Goal: Find specific page/section: Find specific page/section

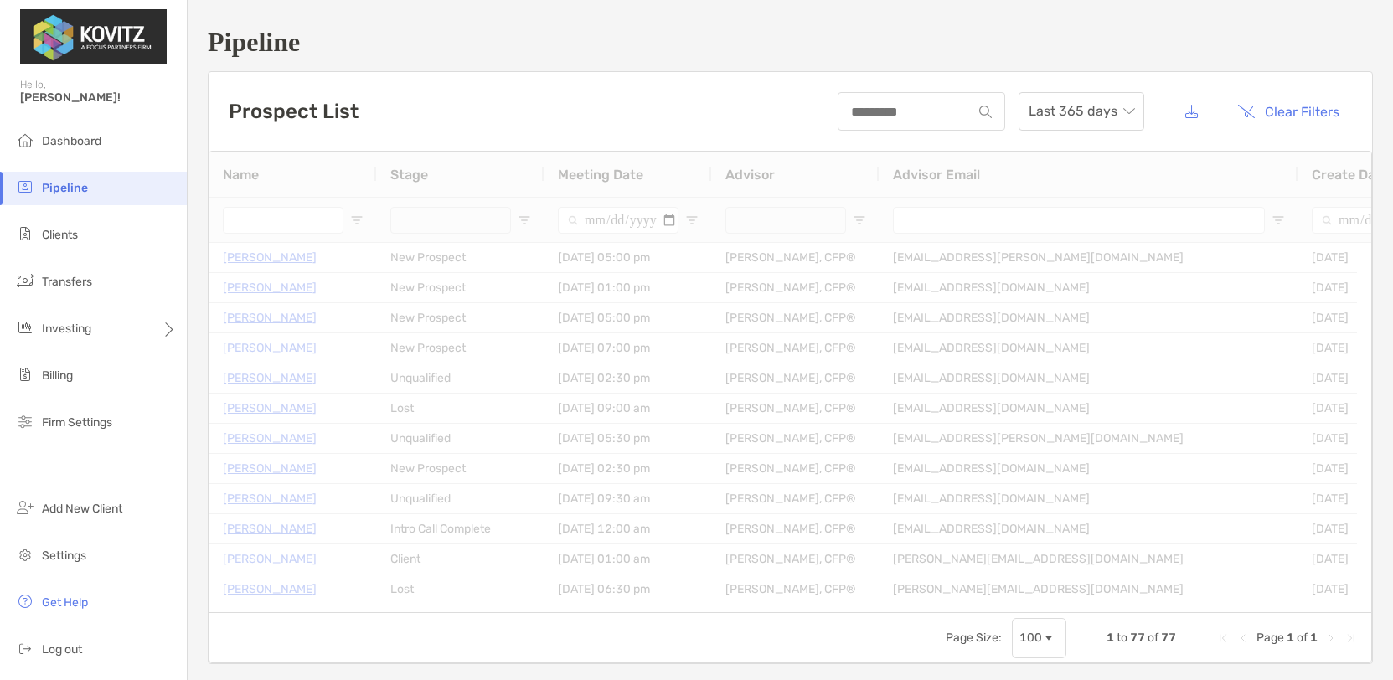
type input "**********"
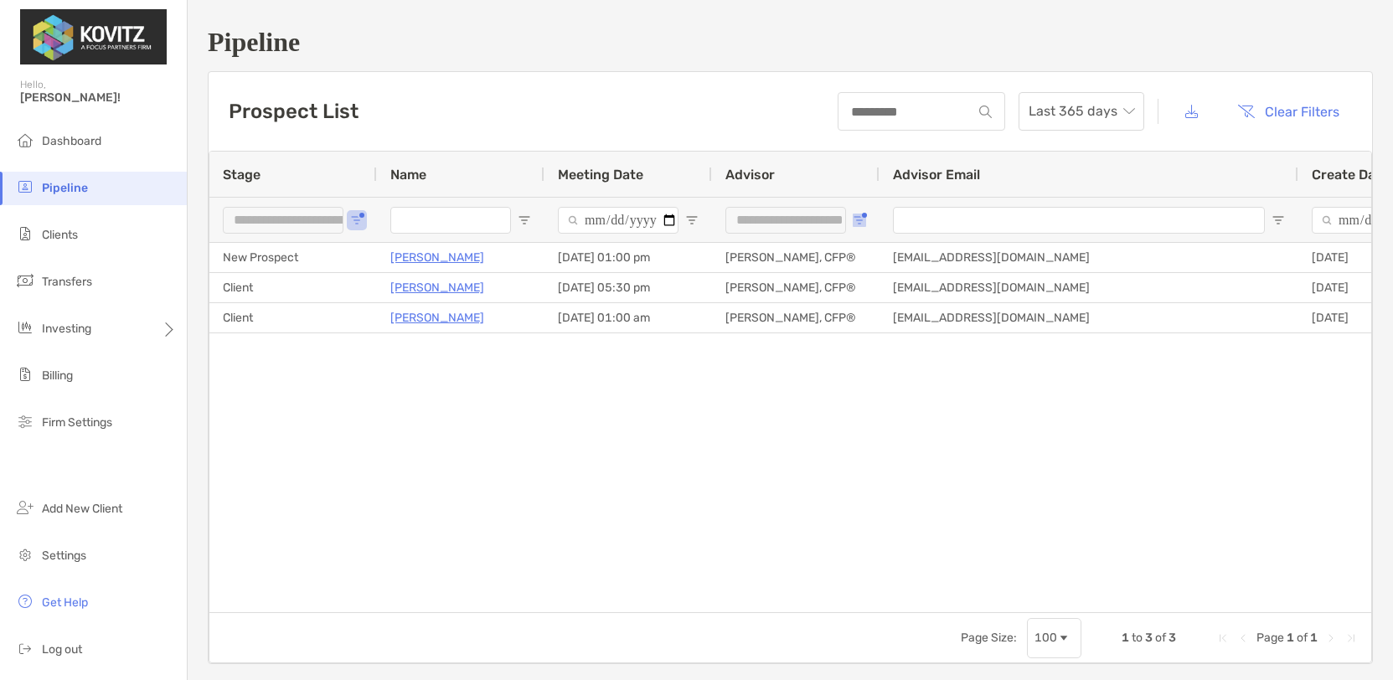
click at [855, 219] on span "Open Filter Menu" at bounding box center [859, 220] width 13 height 13
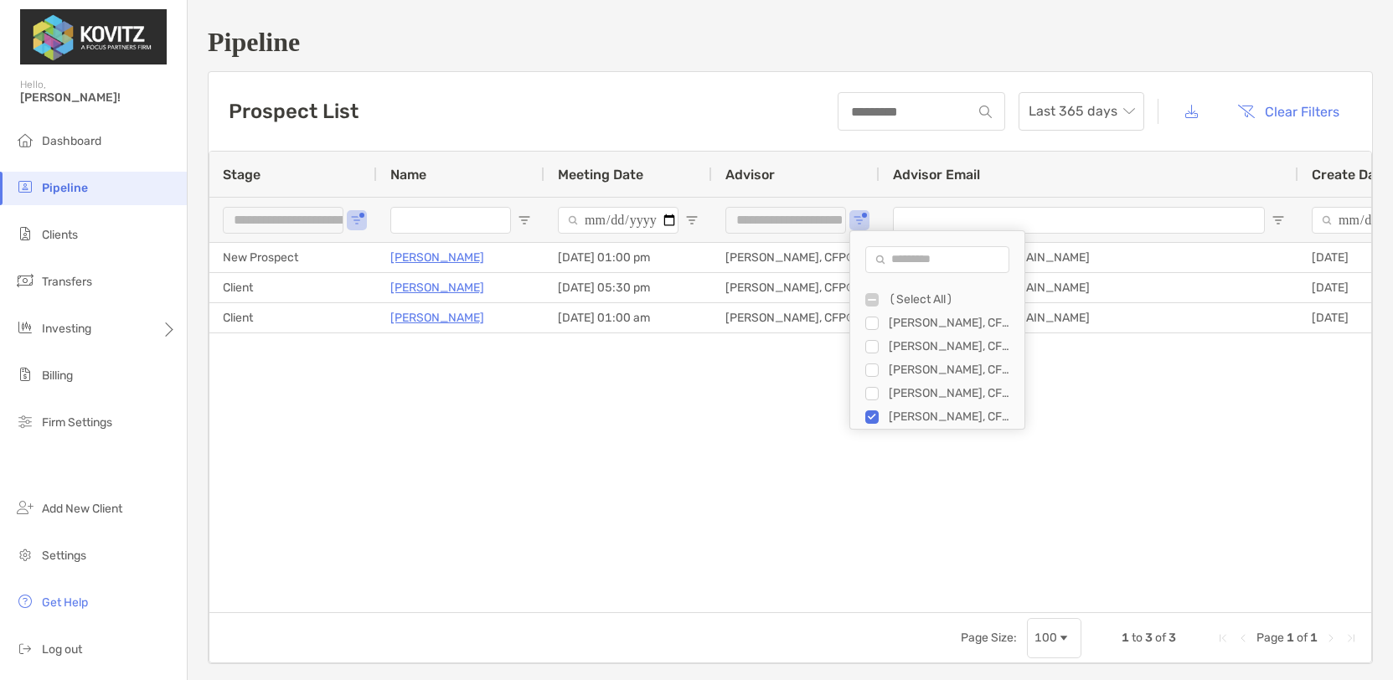
click at [911, 299] on div "(Select All)" at bounding box center [952, 299] width 126 height 14
type input "**********"
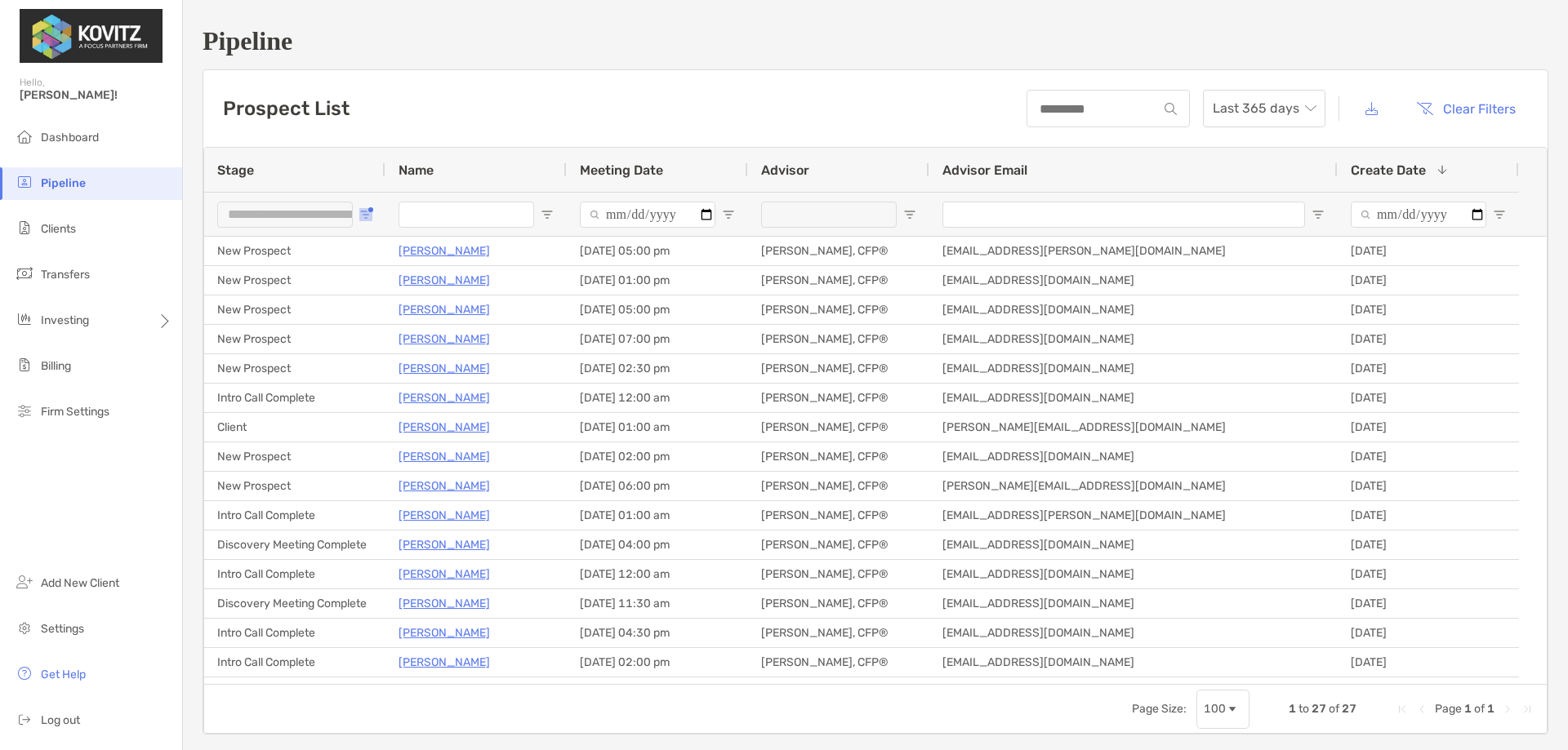
click at [369, 208] on button "Open Filter Menu" at bounding box center [365, 214] width 13 height 13
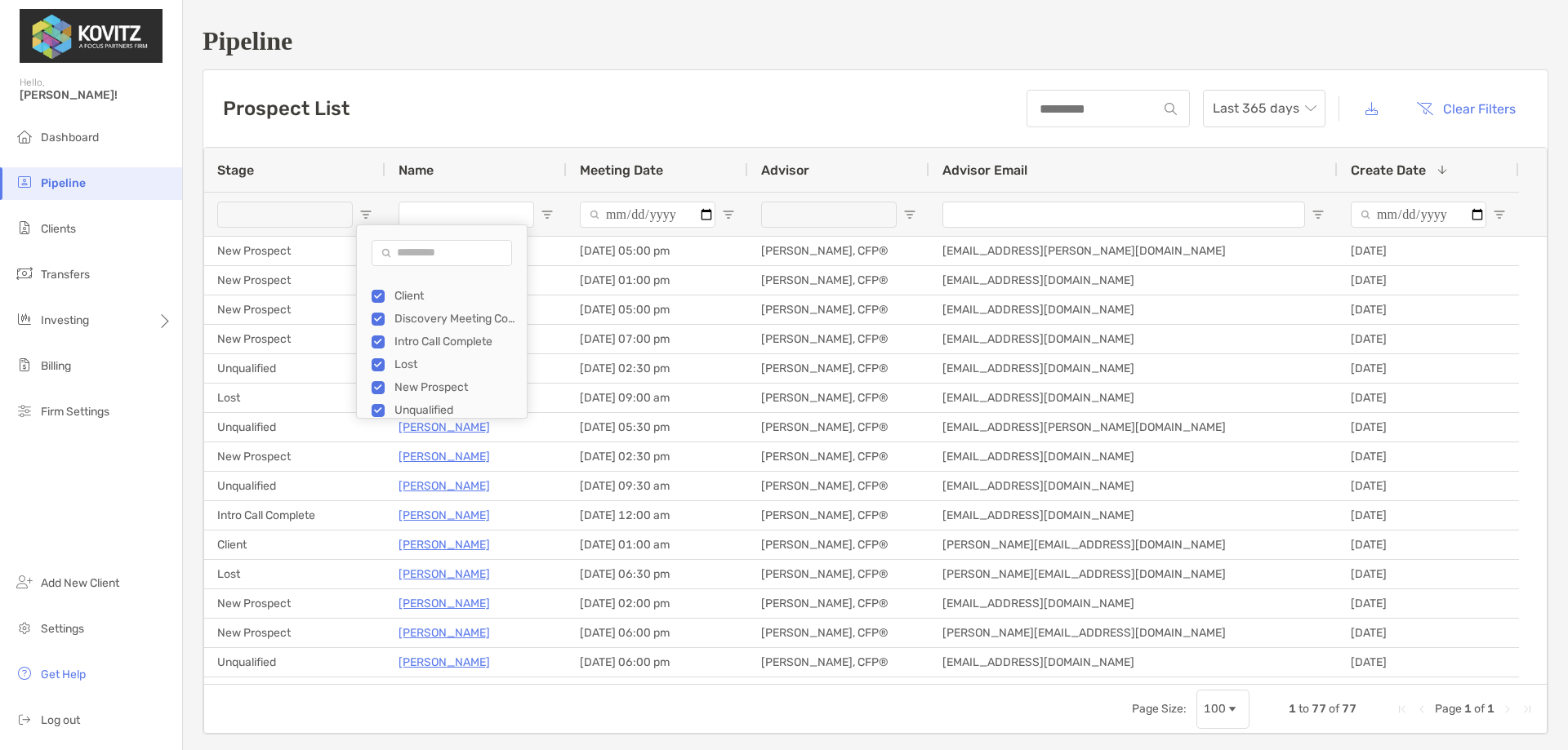
scroll to position [22, 0]
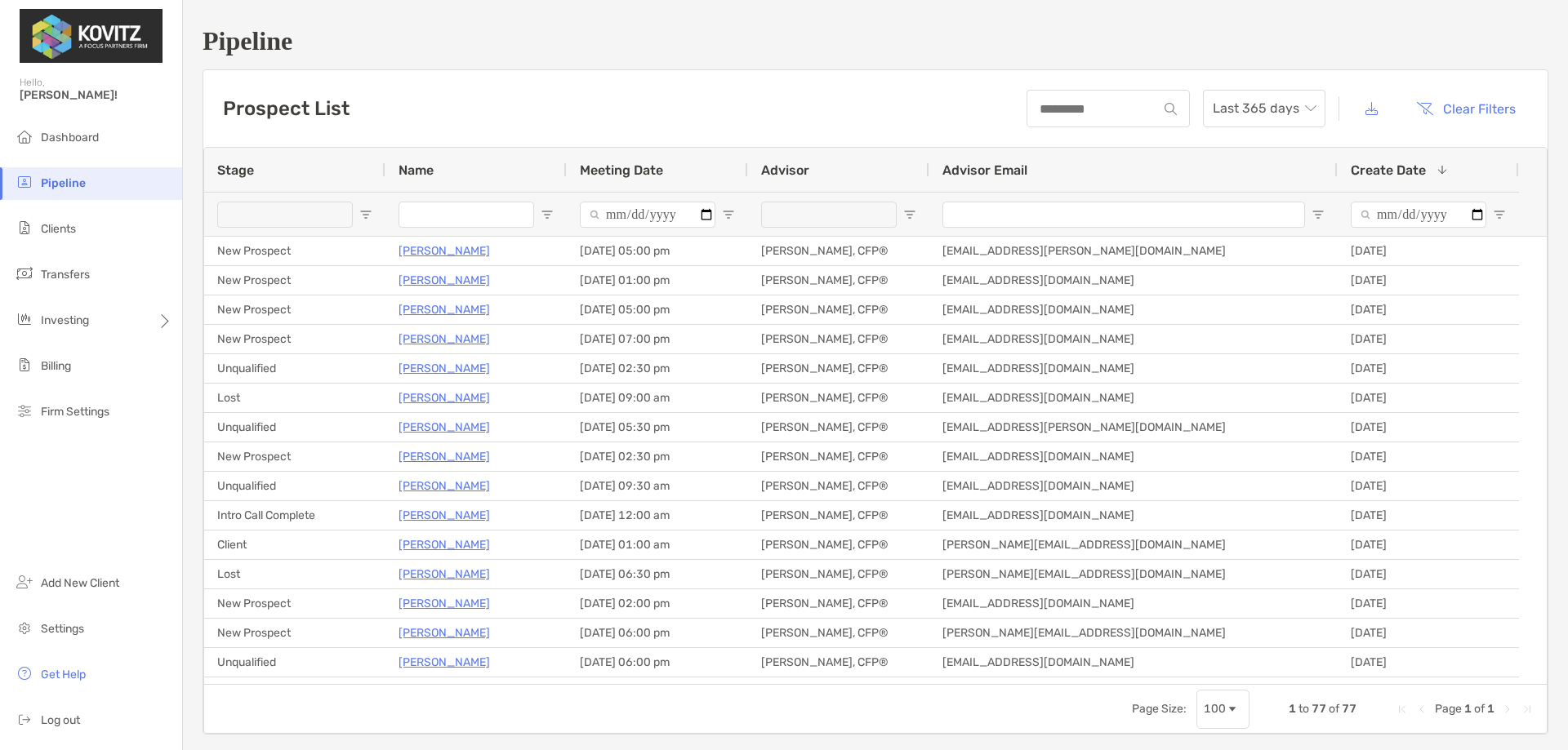
click at [559, 83] on div "Prospect List Last 365 days Clear Filters" at bounding box center [875, 108] width 1344 height 77
click at [1357, 209] on span "Open Filter Menu" at bounding box center [1498, 214] width 13 height 13
click at [803, 84] on div "Prospect List Last 365 days Clear Filters" at bounding box center [875, 108] width 1344 height 77
click at [1352, 100] on button "button" at bounding box center [1370, 109] width 38 height 35
click at [895, 80] on div "Prospect List Last 365 days Clear Filters" at bounding box center [875, 108] width 1344 height 77
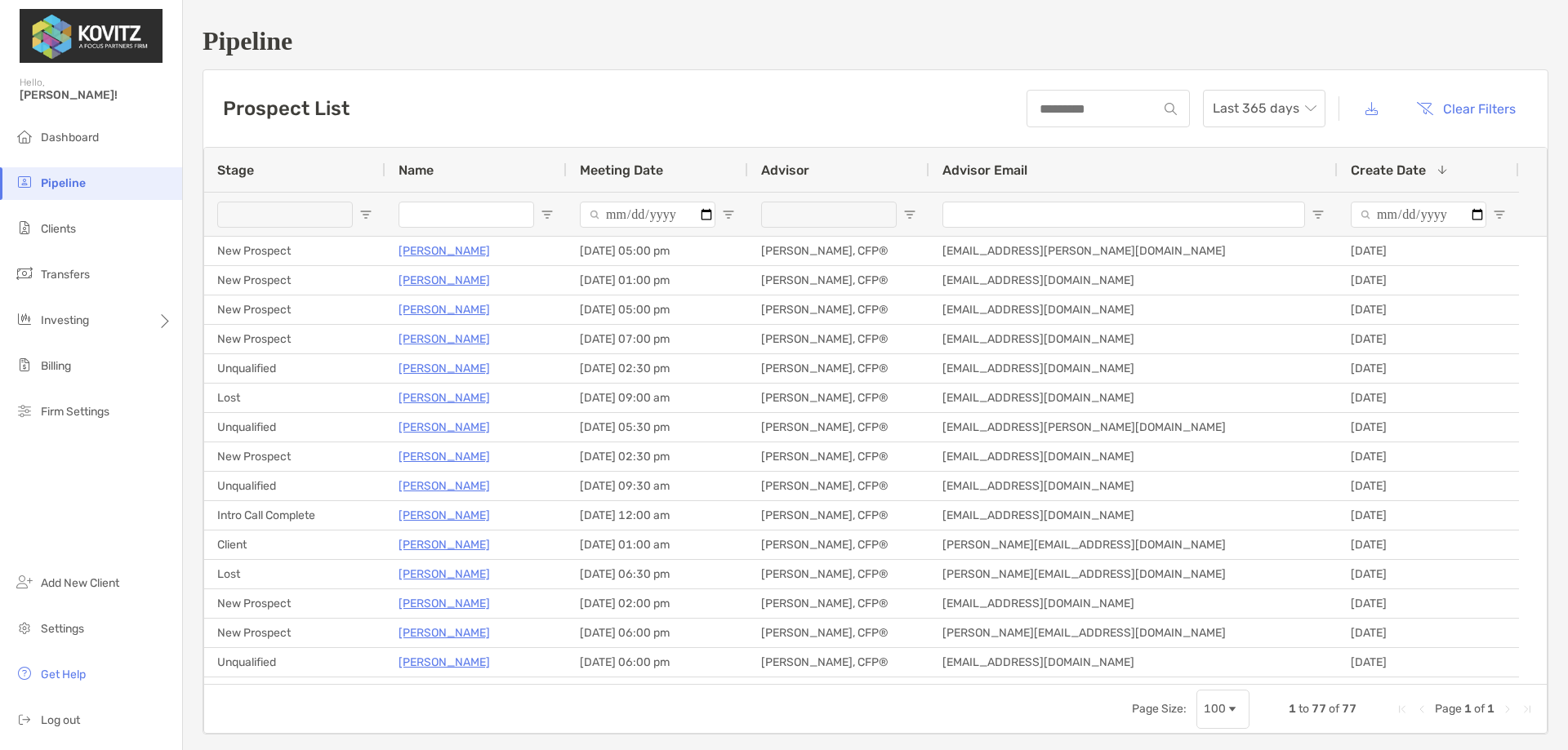
click at [1066, 47] on h1 "Pipeline" at bounding box center [875, 41] width 1346 height 30
